Goal: Task Accomplishment & Management: Use online tool/utility

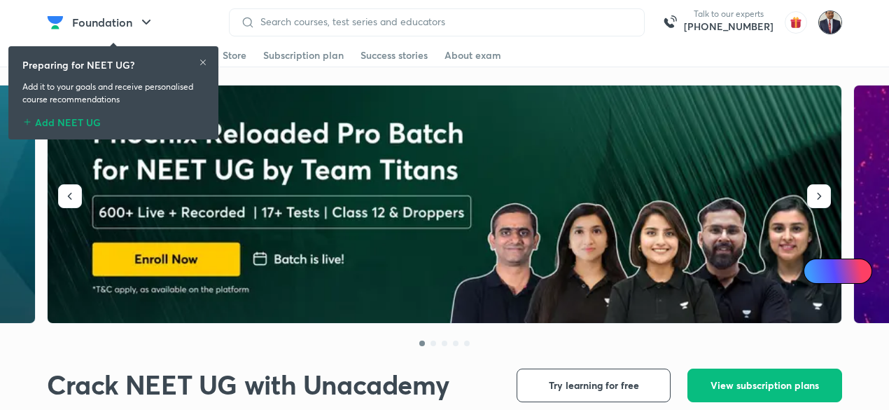
click at [832, 23] on img at bounding box center [830, 23] width 24 height 24
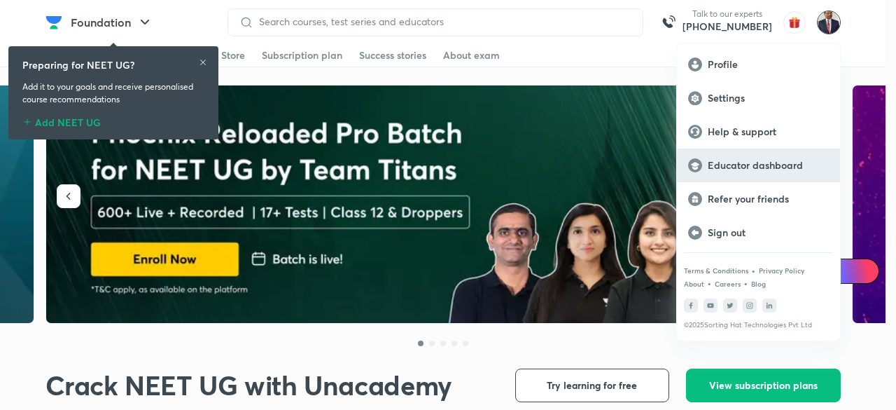
click at [758, 165] on p "Educator dashboard" at bounding box center [768, 165] width 121 height 13
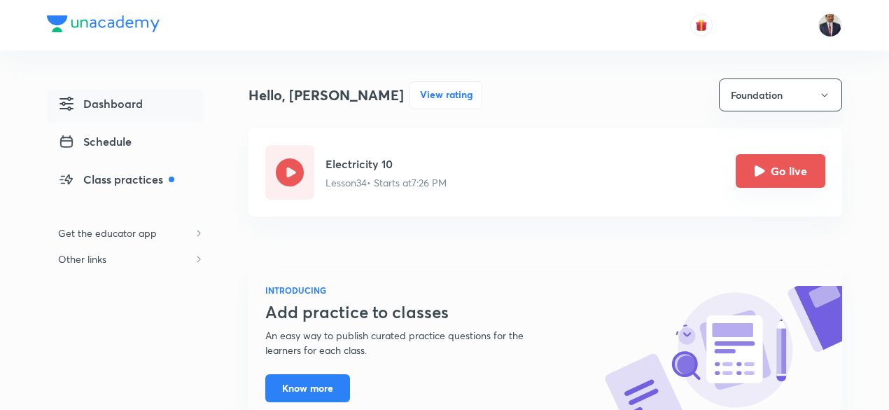
click at [746, 167] on button "Go live" at bounding box center [781, 171] width 90 height 34
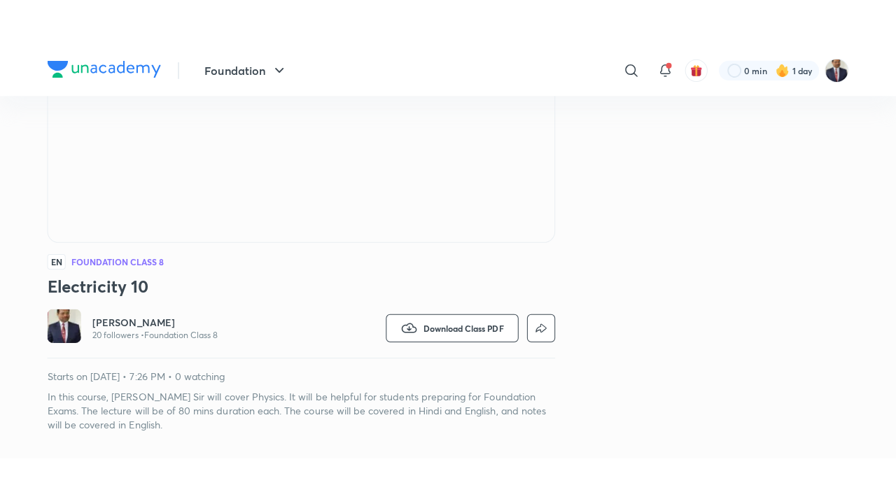
scroll to position [239, 0]
